Goal: Task Accomplishment & Management: Manage account settings

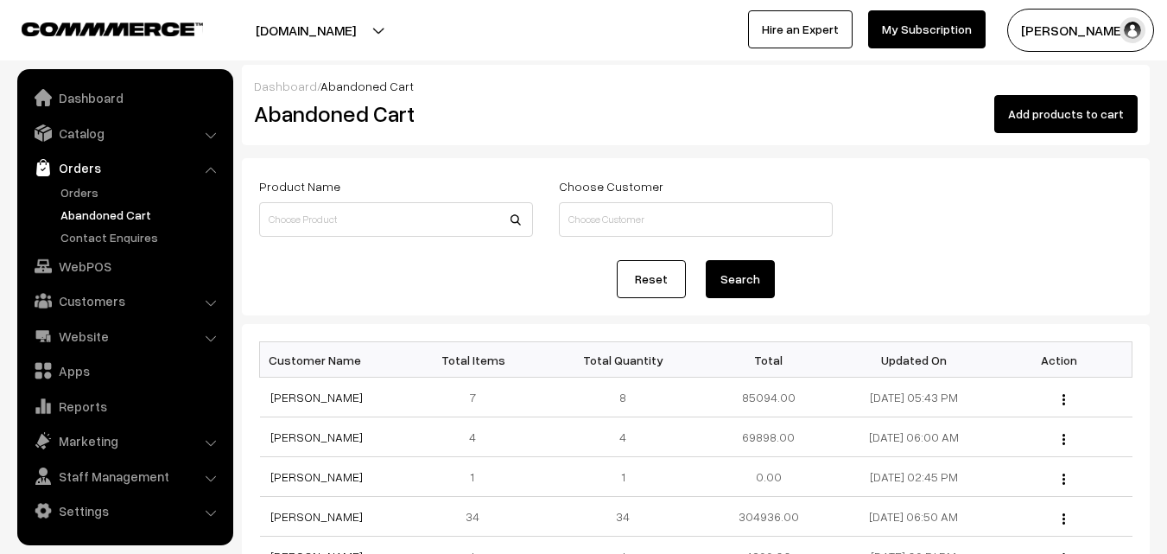
click at [98, 188] on link "Orders" at bounding box center [141, 192] width 171 height 18
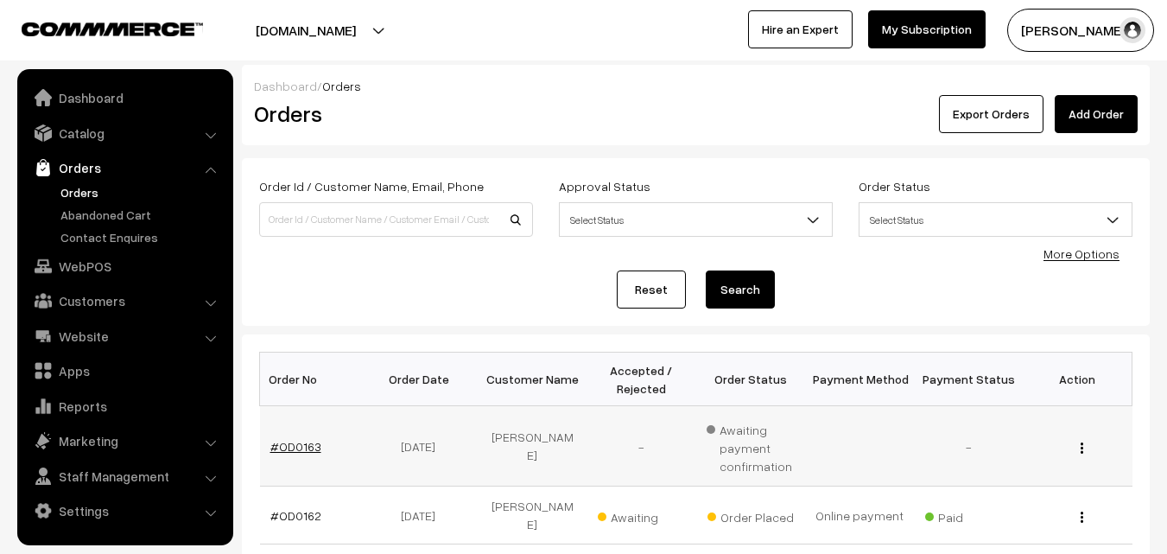
click at [294, 441] on link "#OD0163" at bounding box center [295, 446] width 51 height 15
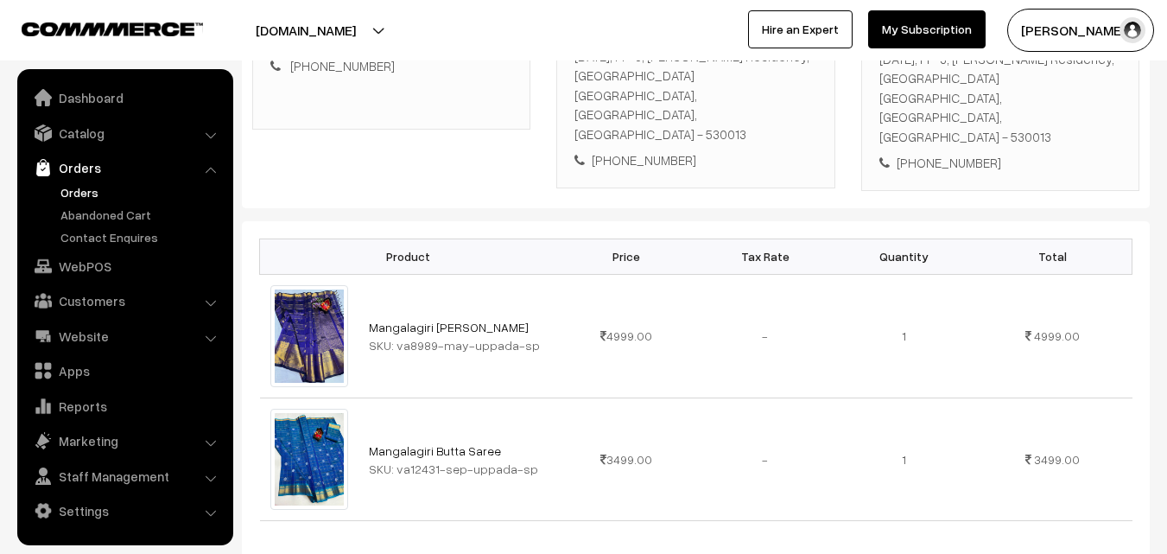
scroll to position [346, 0]
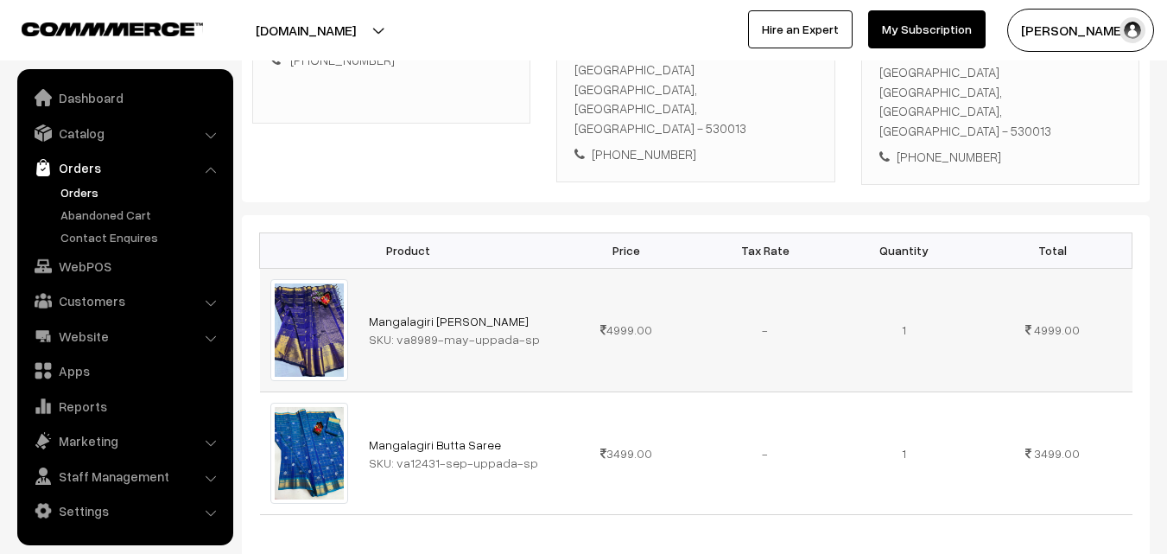
drag, startPoint x: 396, startPoint y: 321, endPoint x: 525, endPoint y: 316, distance: 129.7
click at [525, 330] on div "SKU: va8989-may-uppada-sp" at bounding box center [458, 339] width 178 height 18
copy div "va8989-may-uppada-sp"
click at [87, 130] on link "Catalog" at bounding box center [125, 132] width 206 height 31
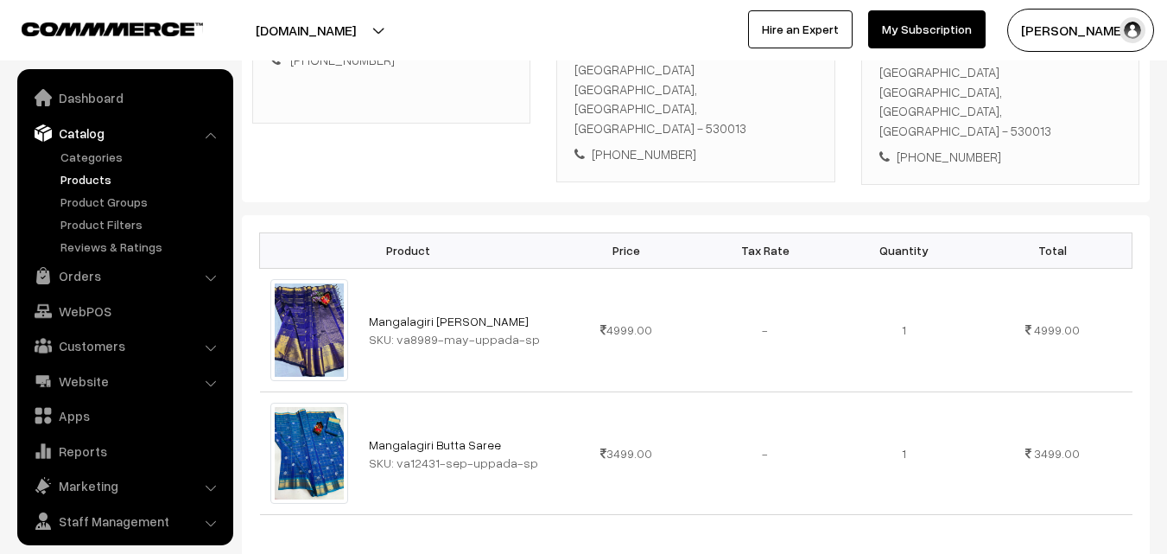
click at [89, 176] on link "Products" at bounding box center [141, 179] width 171 height 18
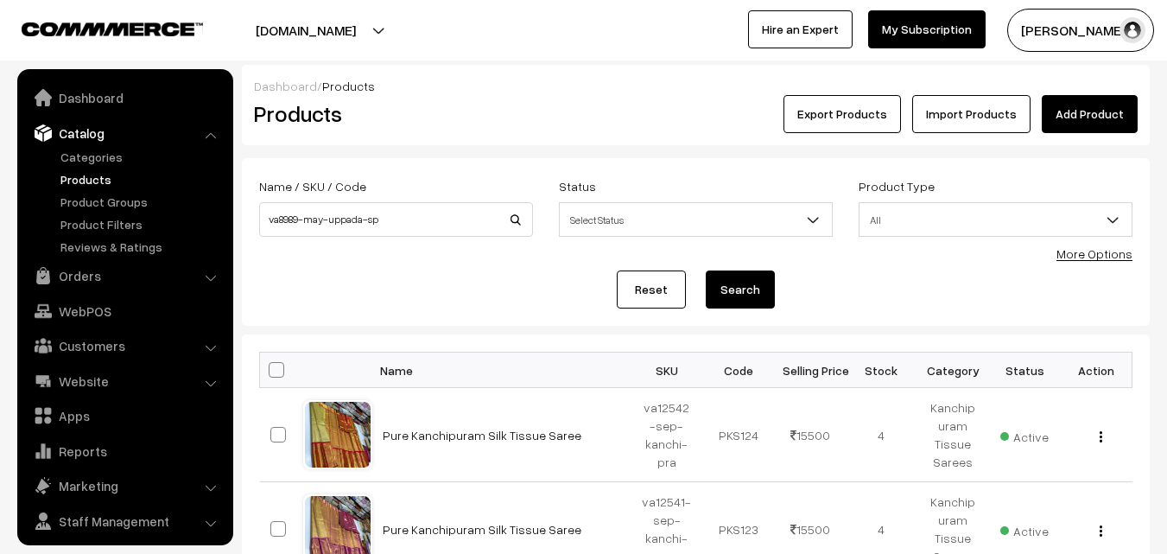
scroll to position [43, 0]
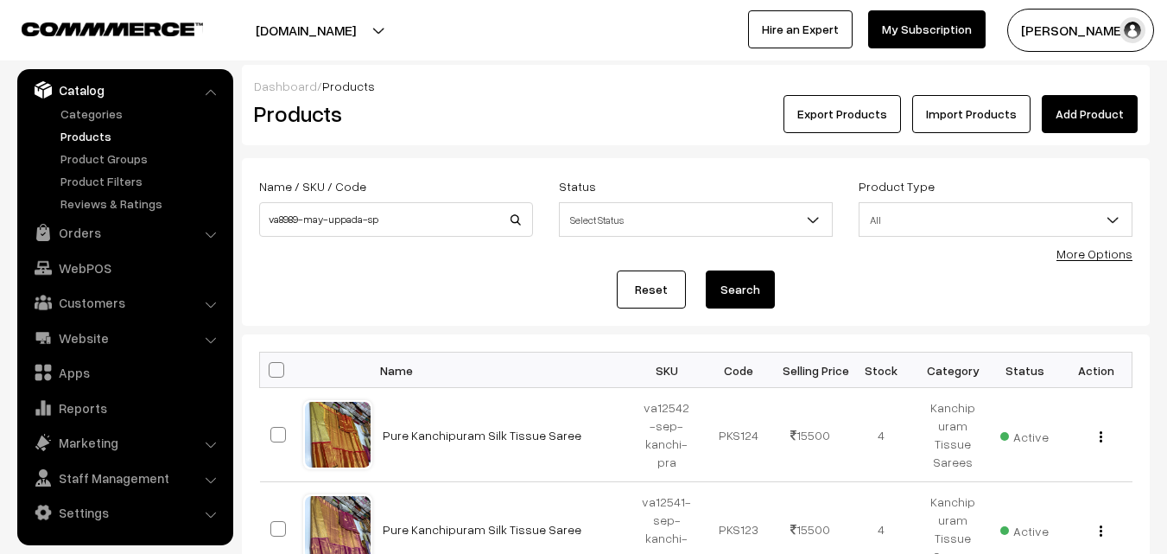
type input "va8989-may-uppada-sp"
click at [732, 285] on button "Search" at bounding box center [740, 289] width 69 height 38
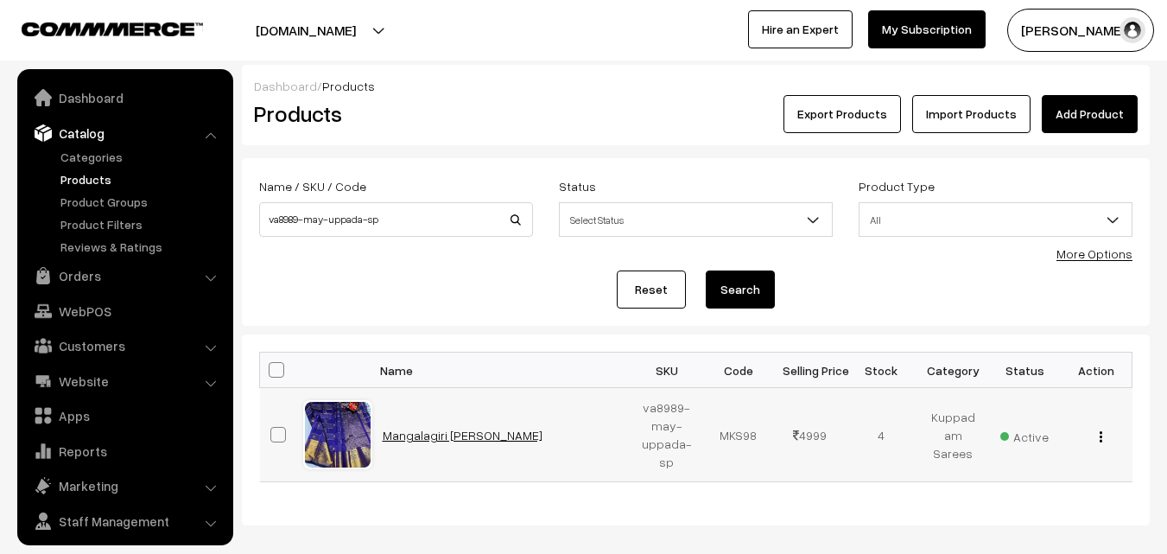
scroll to position [43, 0]
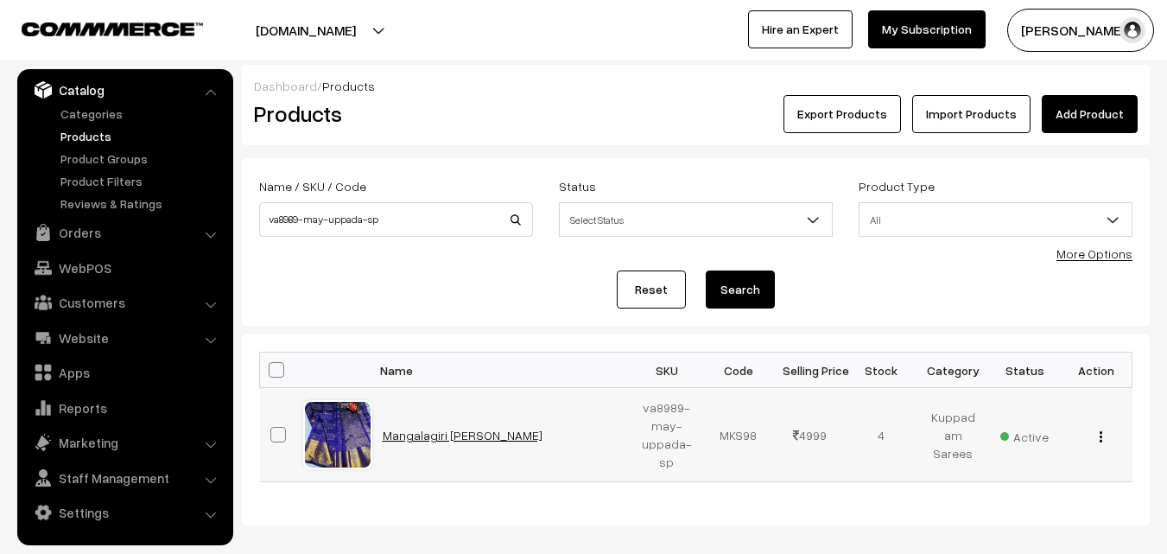
click at [460, 437] on link "Mangalagiri [PERSON_NAME]" at bounding box center [463, 435] width 160 height 15
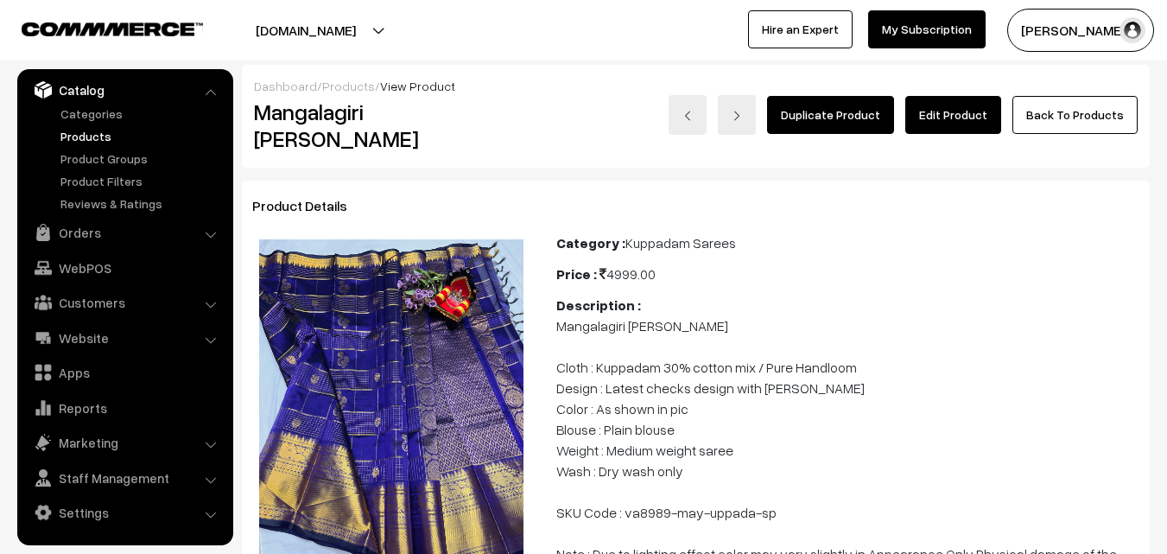
click at [75, 142] on link "Products" at bounding box center [141, 136] width 171 height 18
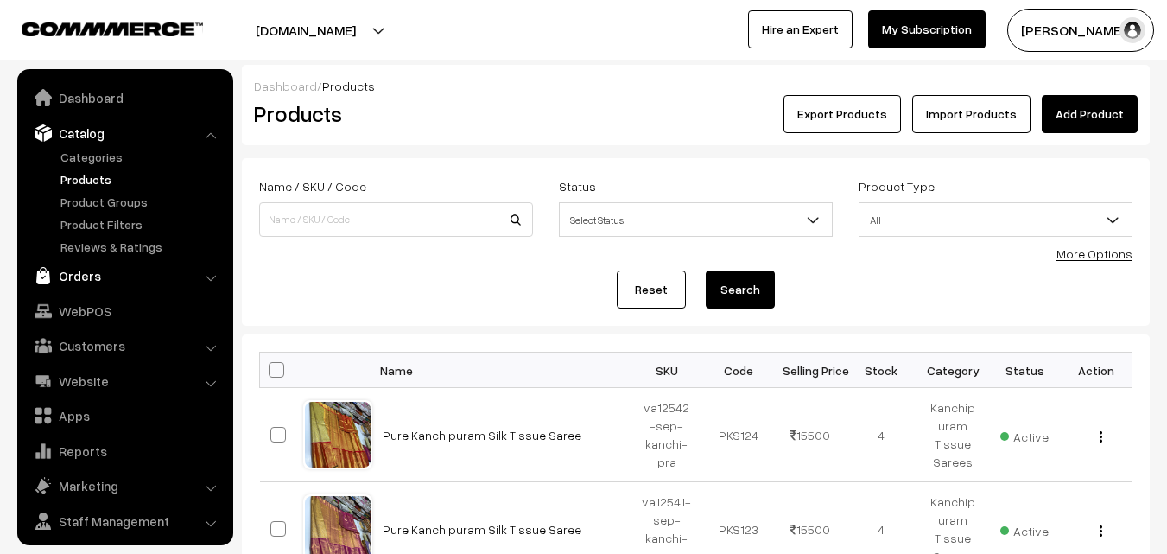
click at [88, 275] on link "Orders" at bounding box center [125, 275] width 206 height 31
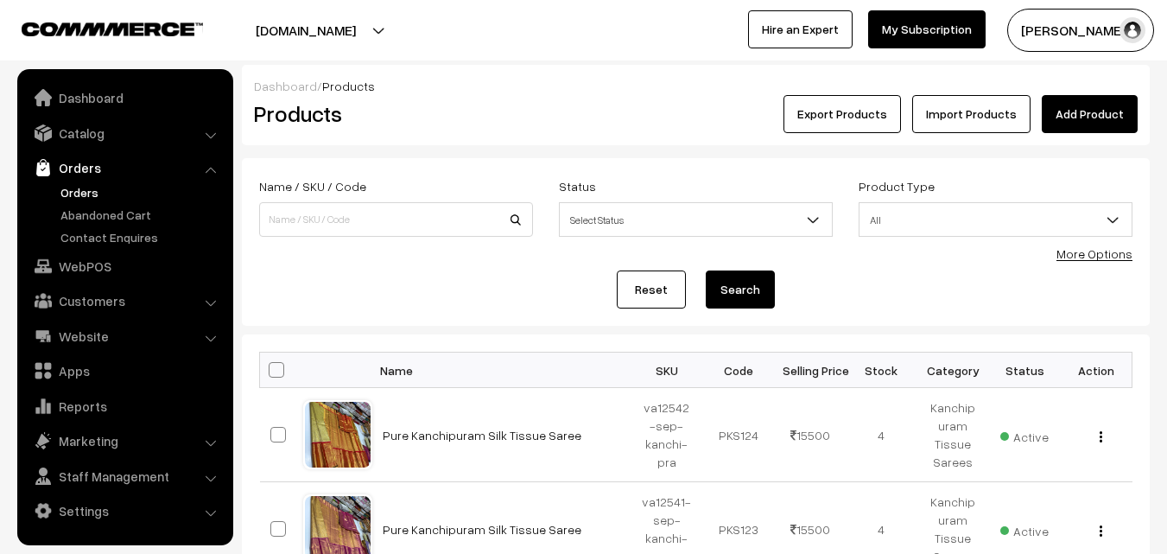
click at [89, 197] on link "Orders" at bounding box center [141, 192] width 171 height 18
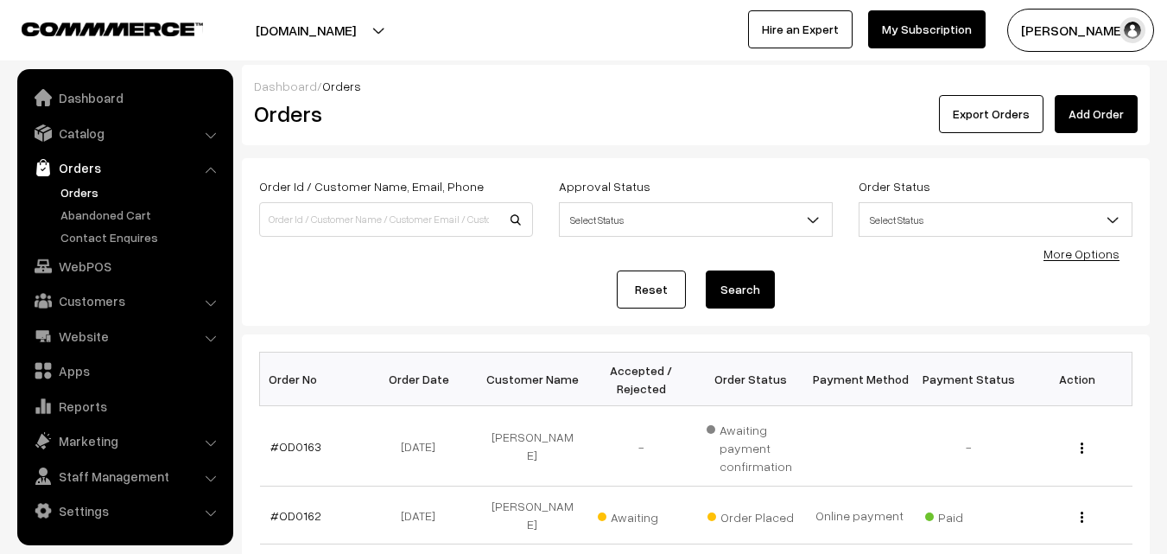
click at [296, 447] on link "#OD0163" at bounding box center [295, 446] width 51 height 15
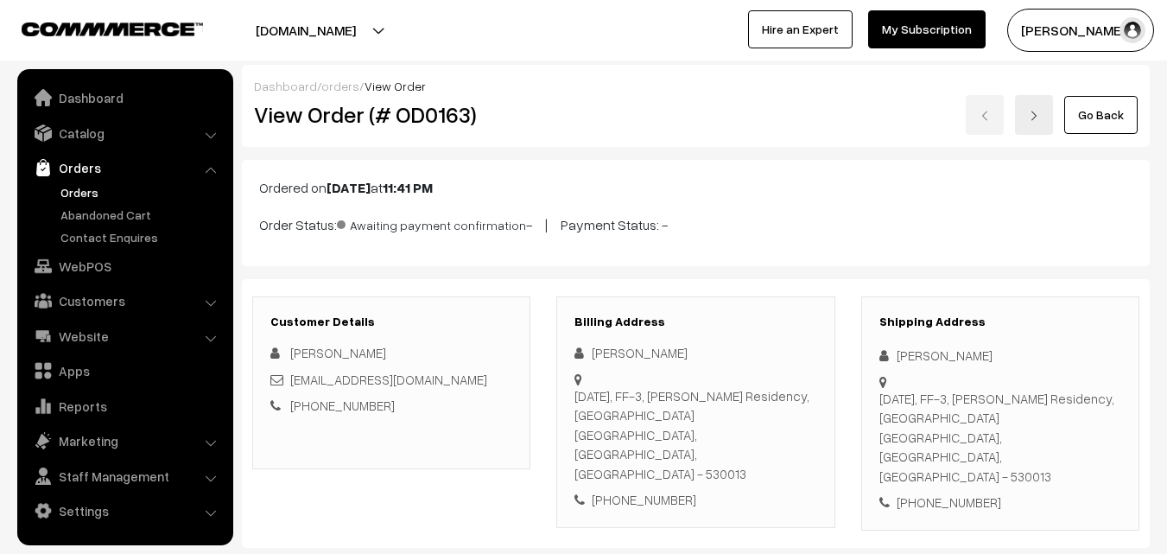
scroll to position [346, 0]
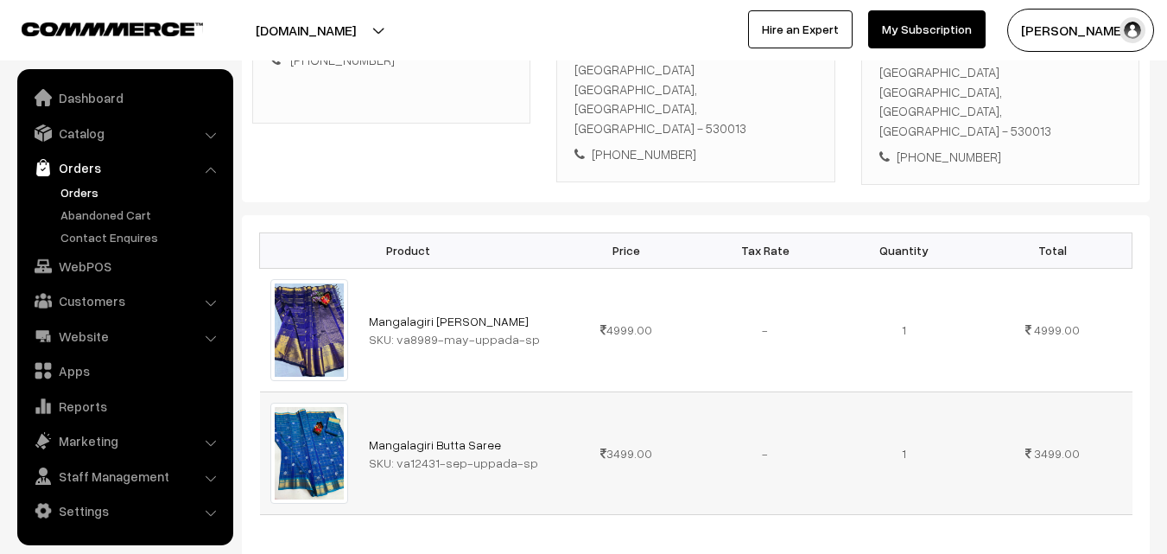
click at [455, 454] on div "SKU: va12431-sep-uppada-sp" at bounding box center [458, 463] width 178 height 18
drag, startPoint x: 395, startPoint y: 442, endPoint x: 517, endPoint y: 444, distance: 122.7
click at [517, 454] on div "SKU: va12431-sep-uppada-sp" at bounding box center [458, 463] width 178 height 18
copy div "va12431-sep-uppada-sp"
click at [85, 142] on link "Catalog" at bounding box center [125, 132] width 206 height 31
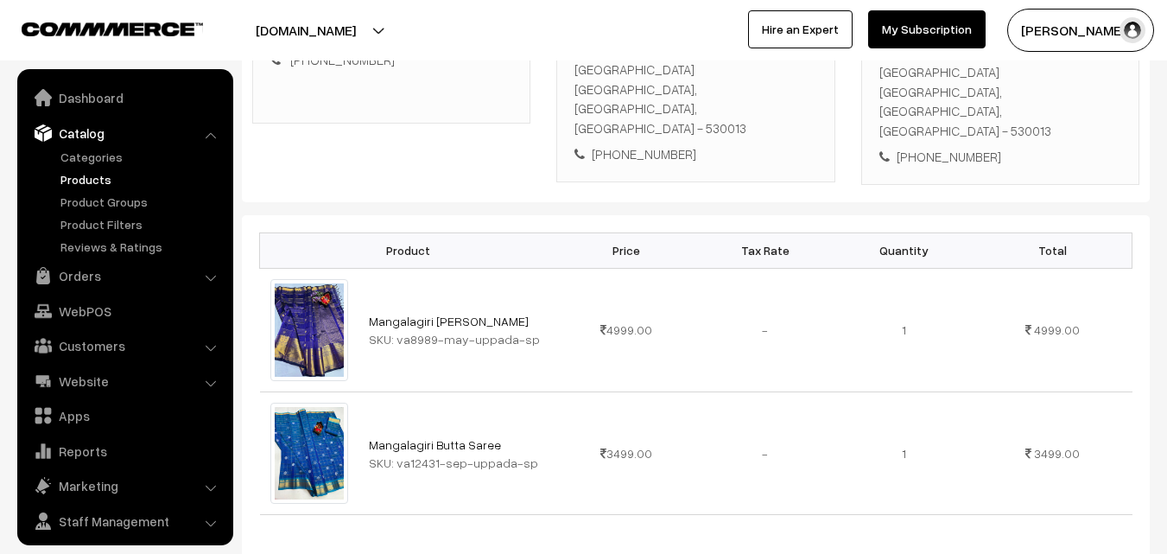
click at [86, 177] on link "Products" at bounding box center [141, 179] width 171 height 18
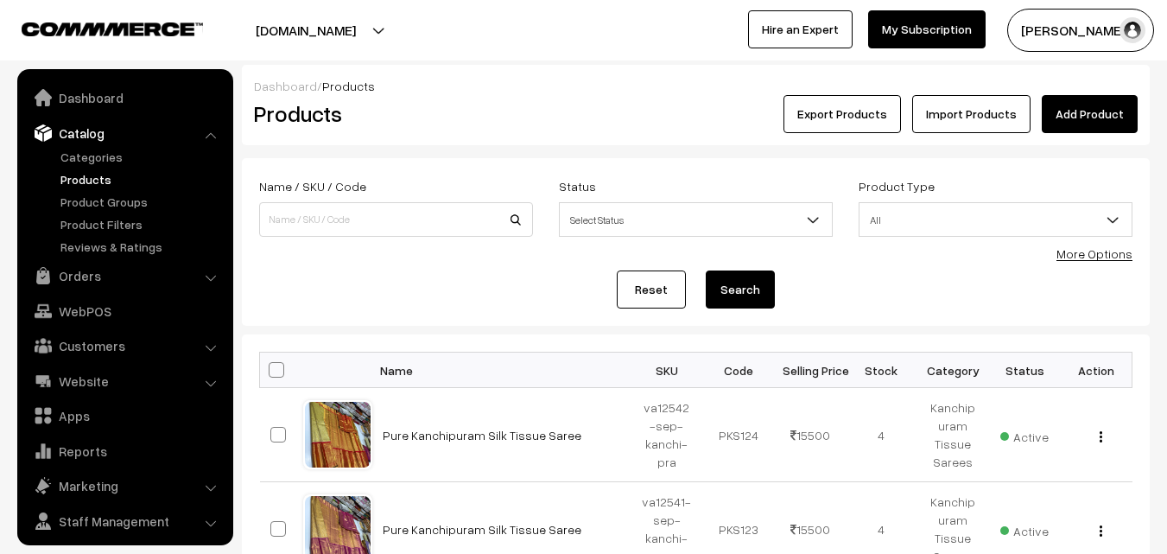
scroll to position [43, 0]
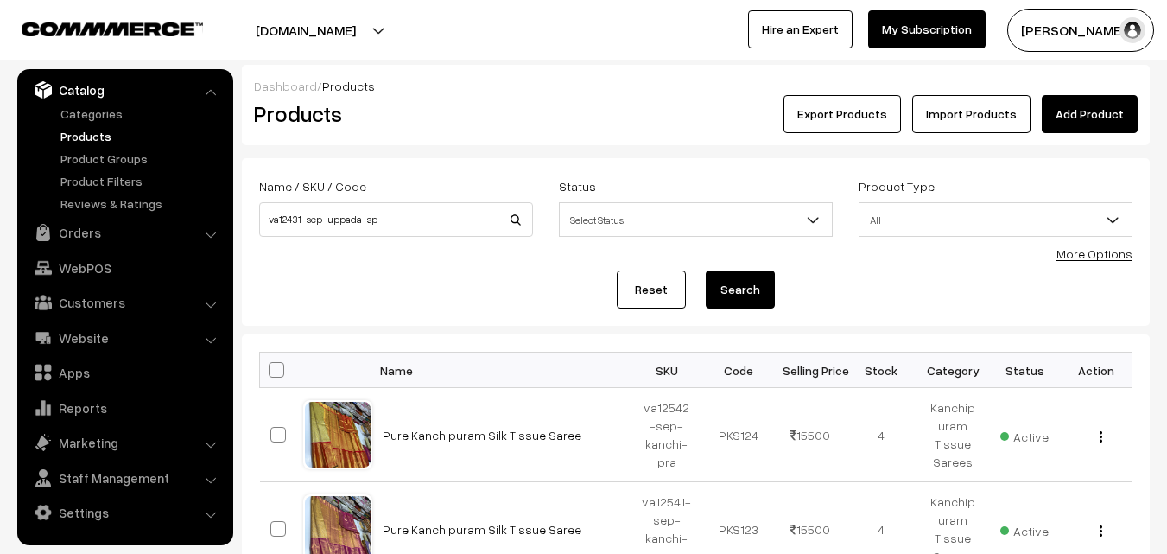
type input "va12431-sep-uppada-sp"
click at [739, 287] on button "Search" at bounding box center [740, 289] width 69 height 38
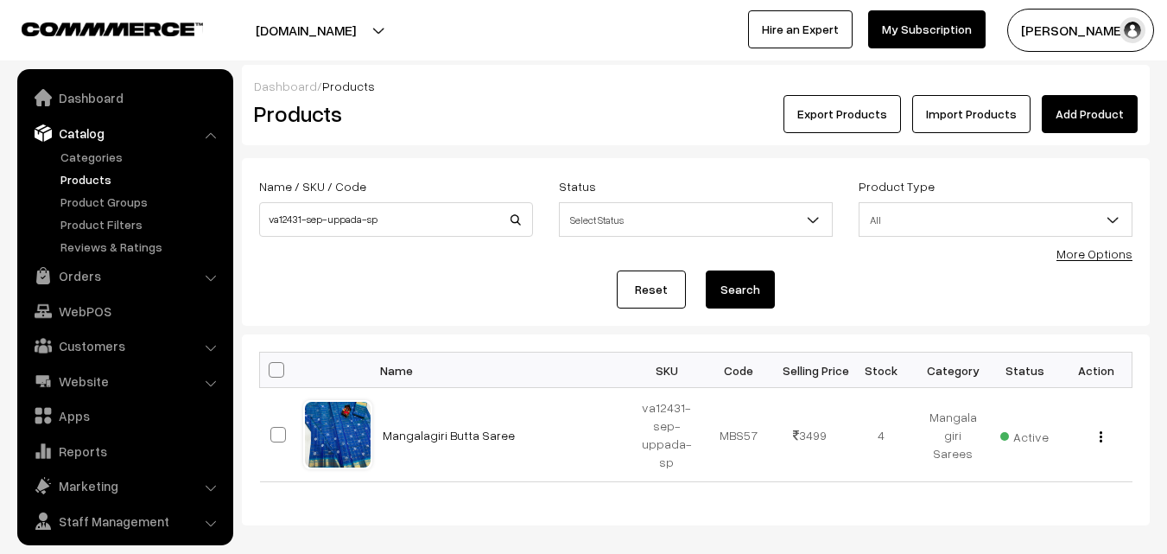
scroll to position [43, 0]
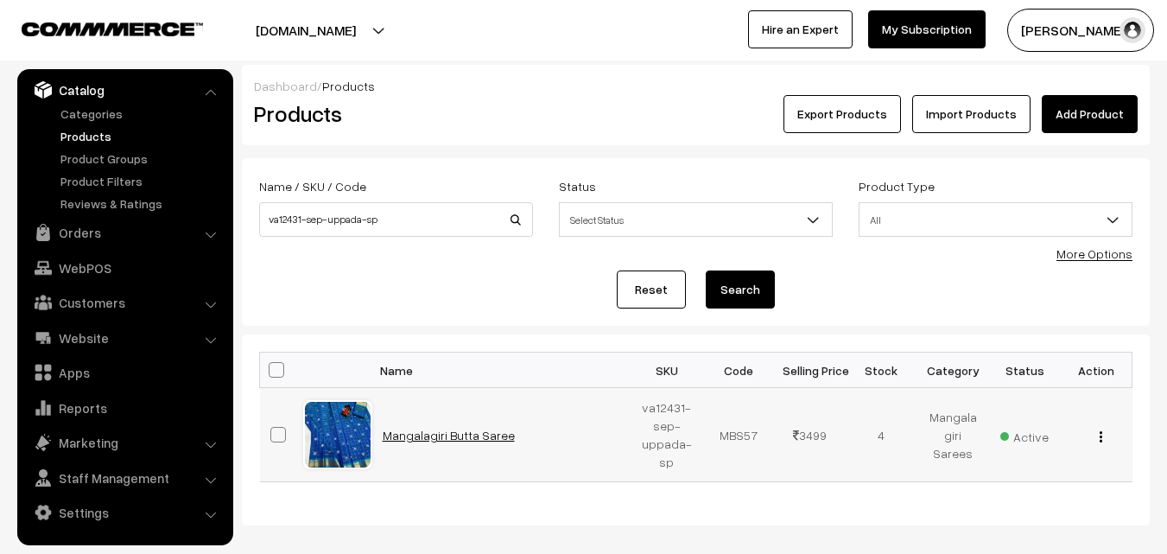
click at [450, 429] on link "Mangalagiri Butta Saree" at bounding box center [449, 435] width 132 height 15
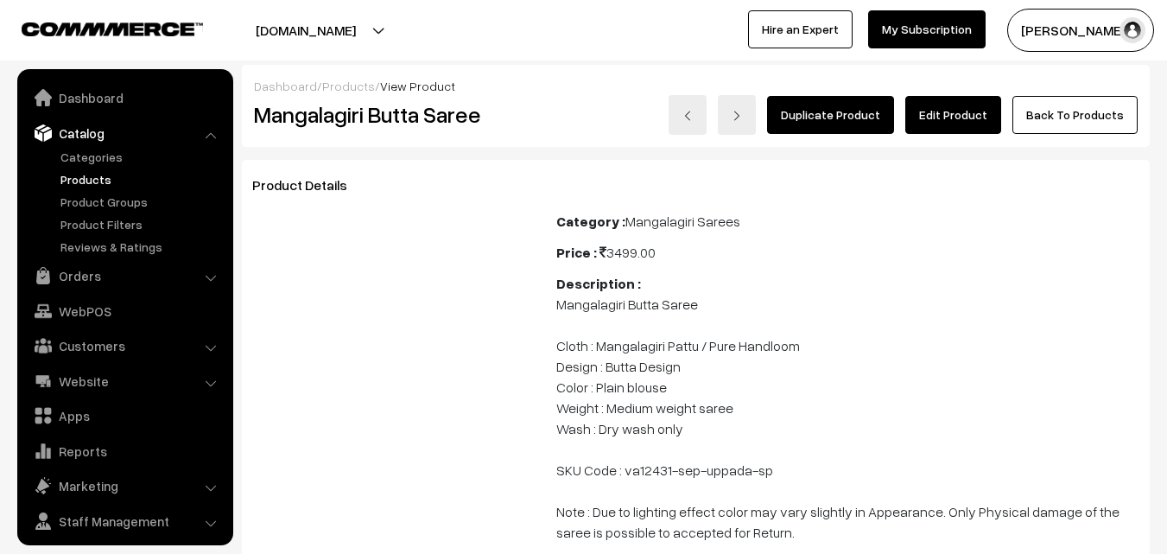
scroll to position [43, 0]
